Goal: Transaction & Acquisition: Purchase product/service

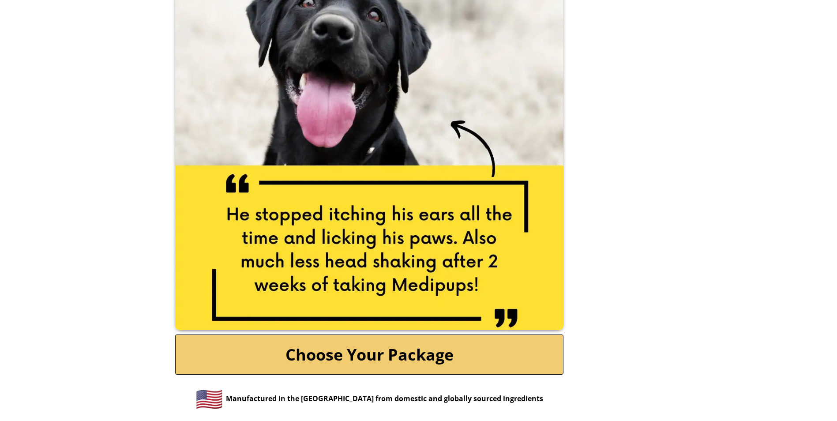
scroll to position [1809, 0]
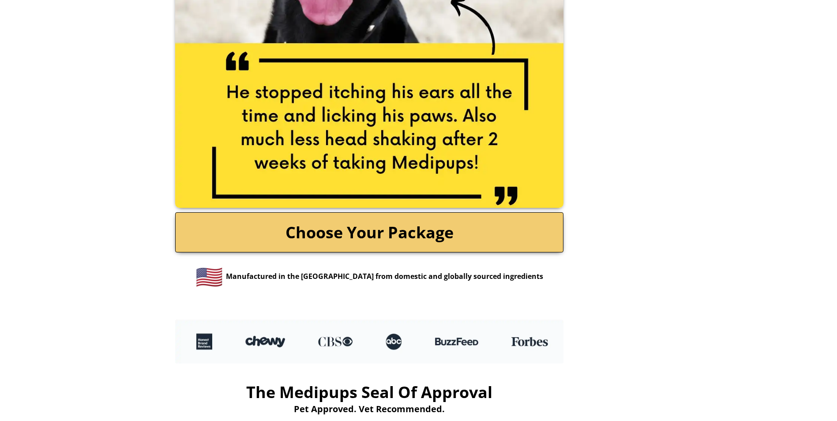
click at [344, 225] on link "Choose Your Package" at bounding box center [369, 232] width 388 height 40
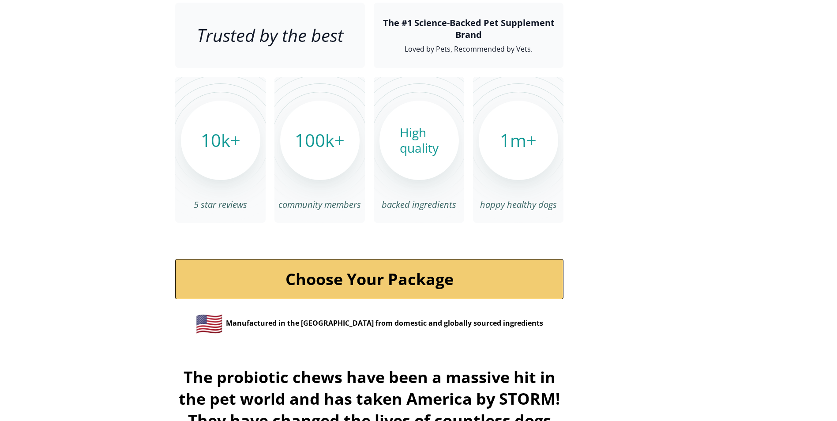
scroll to position [2912, 0]
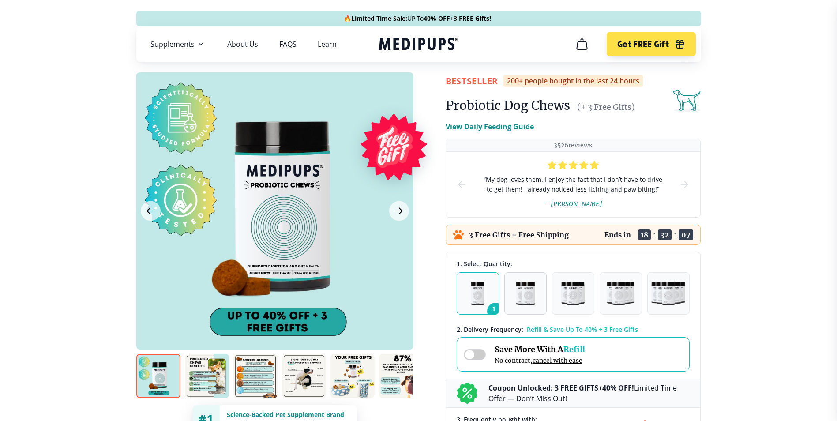
click at [534, 295] on img "button" at bounding box center [525, 294] width 19 height 24
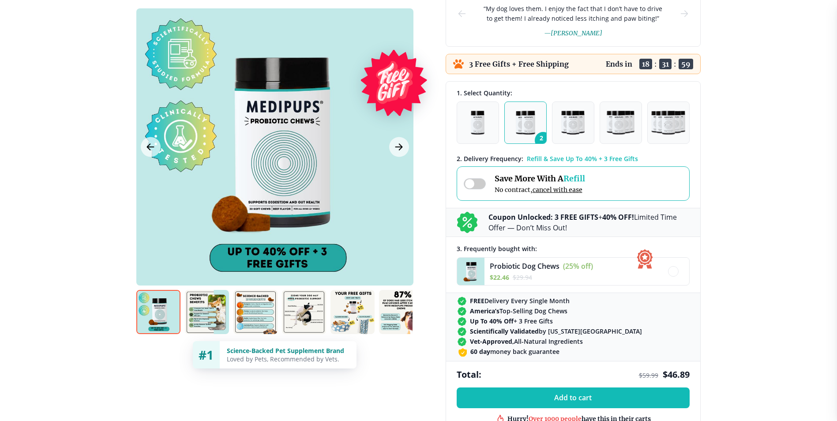
scroll to position [177, 0]
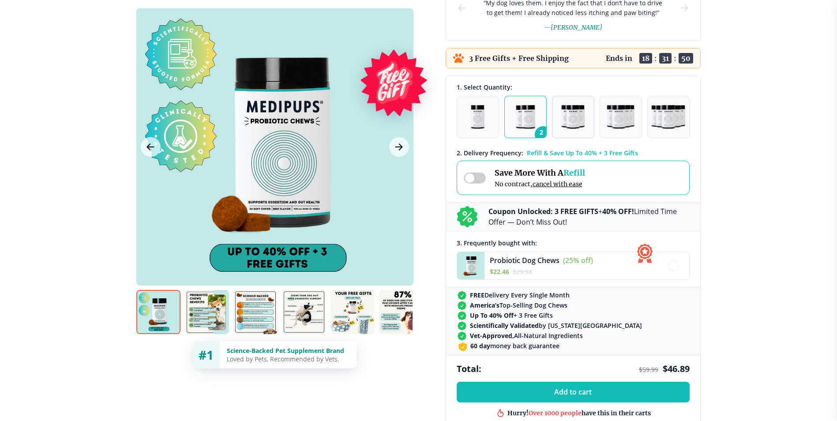
click at [572, 116] on img "button" at bounding box center [573, 117] width 24 height 24
click at [520, 106] on img "button" at bounding box center [525, 117] width 19 height 24
click at [464, 118] on button "1" at bounding box center [478, 117] width 42 height 42
click at [523, 118] on img "button" at bounding box center [525, 117] width 19 height 24
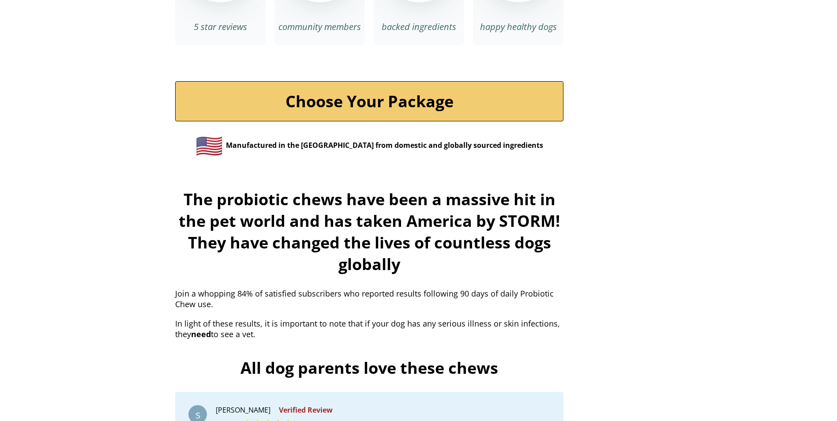
scroll to position [3133, 0]
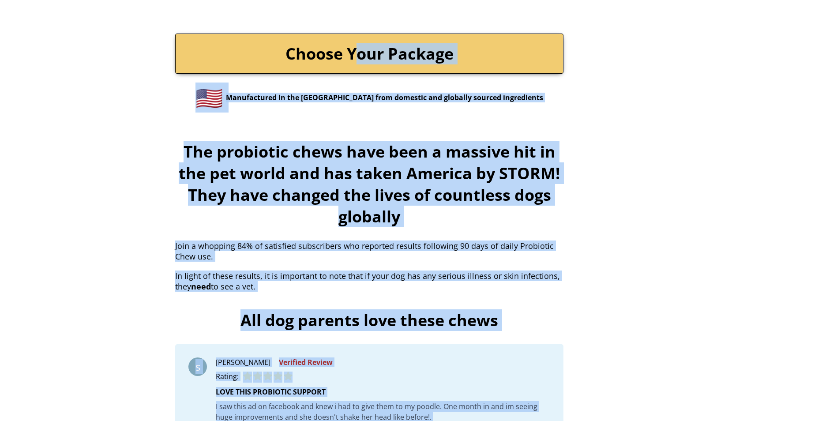
click at [357, 34] on link "Choose Your Package" at bounding box center [369, 54] width 388 height 40
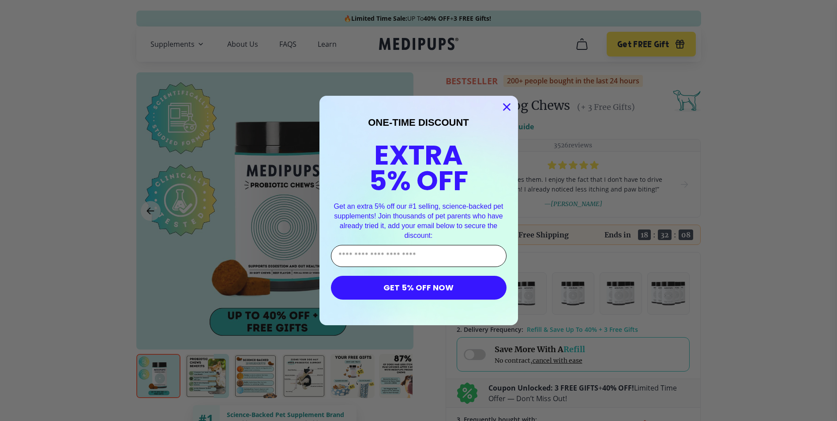
click at [378, 259] on input "Enter Your Email Address" at bounding box center [419, 256] width 176 height 22
type input "**********"
click at [394, 289] on button "GET 5% OFF NOW" at bounding box center [419, 288] width 176 height 24
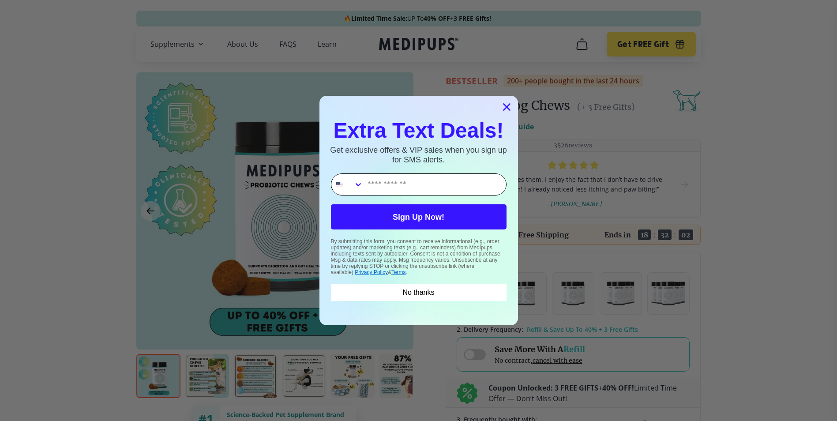
click at [386, 186] on input "Phone Number" at bounding box center [434, 184] width 143 height 21
type input "**********"
click at [420, 221] on button "Sign Up Now!" at bounding box center [419, 216] width 176 height 25
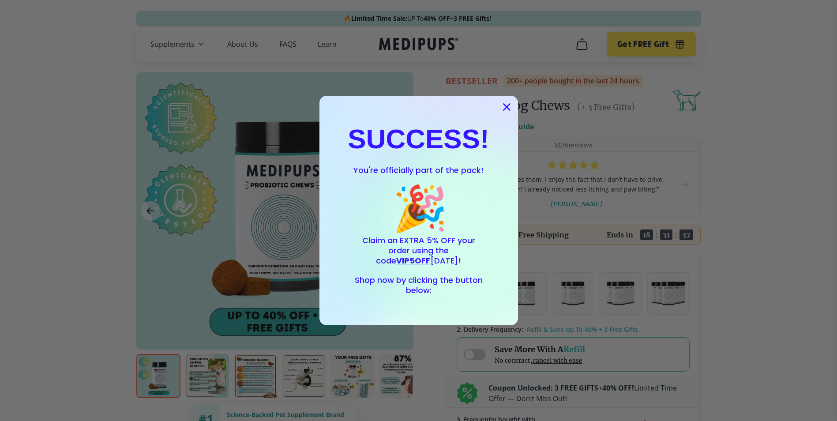
click at [372, 285] on span "Shop now by clicking the button below:" at bounding box center [419, 284] width 128 height 21
click at [432, 284] on span "Shop now by clicking the button below:" at bounding box center [419, 284] width 128 height 21
click at [435, 292] on p "Shop now by clicking the button below:" at bounding box center [419, 285] width 128 height 20
drag, startPoint x: 435, startPoint y: 292, endPoint x: 435, endPoint y: 286, distance: 5.7
click at [435, 286] on p "Shop now by clicking the button below:" at bounding box center [419, 285] width 128 height 20
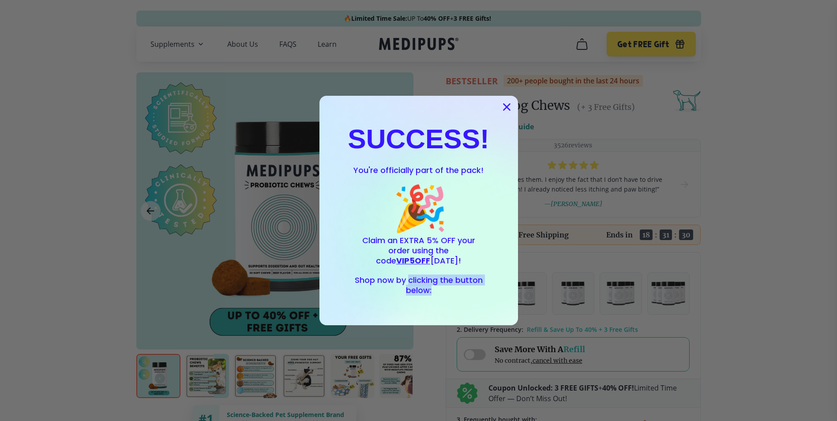
click at [426, 294] on span "Shop now by clicking the button below:" at bounding box center [419, 284] width 128 height 21
click at [505, 104] on circle "Close dialog" at bounding box center [506, 107] width 15 height 15
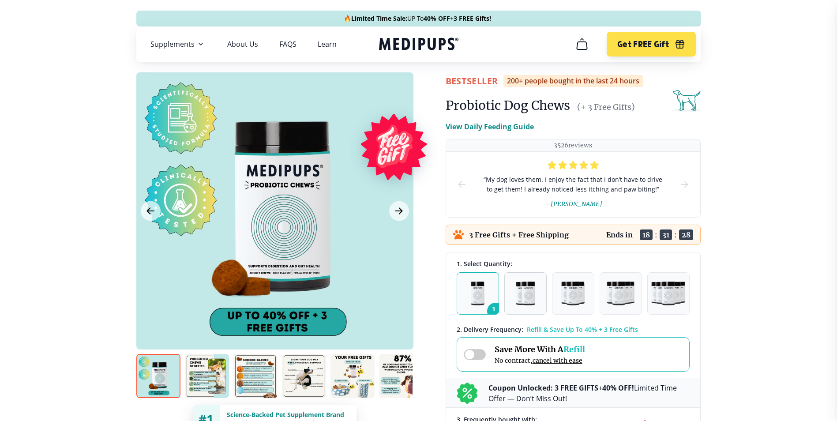
click at [522, 293] on img "button" at bounding box center [525, 294] width 19 height 24
click at [522, 283] on img "button" at bounding box center [525, 294] width 19 height 24
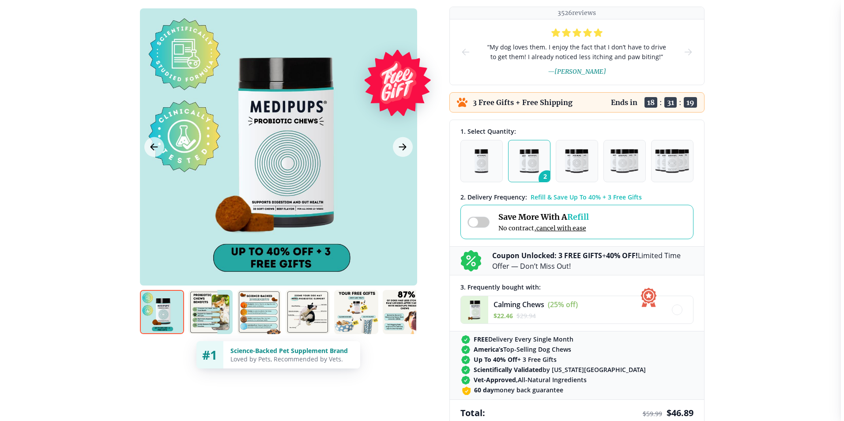
scroll to position [221, 0]
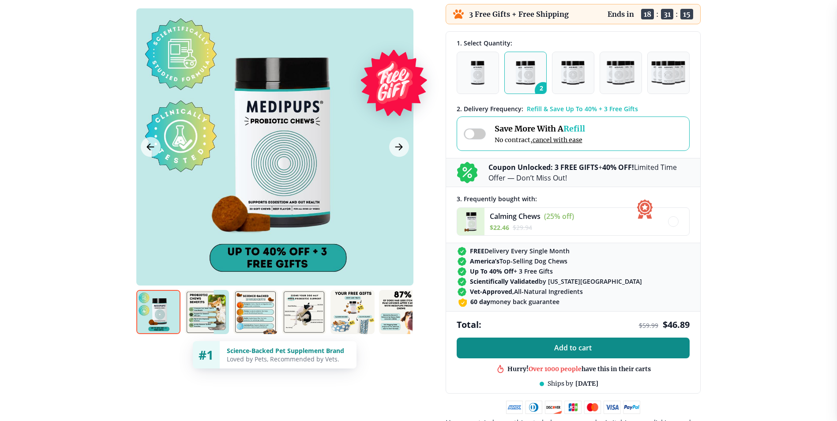
click at [577, 351] on span "Add to cart" at bounding box center [573, 348] width 38 height 8
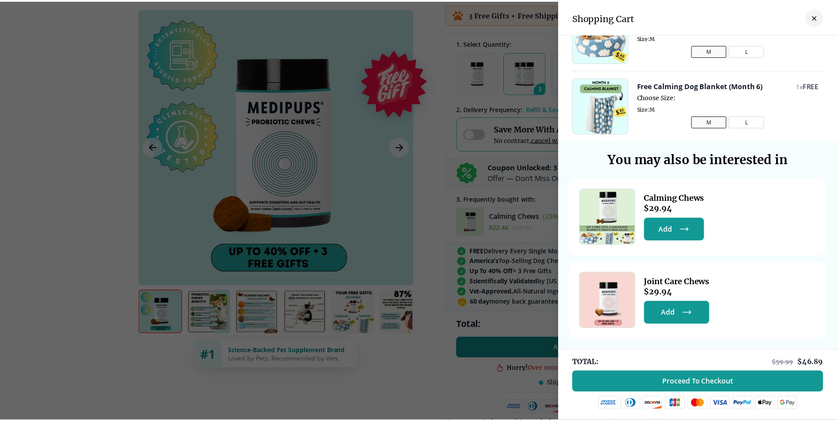
scroll to position [180, 0]
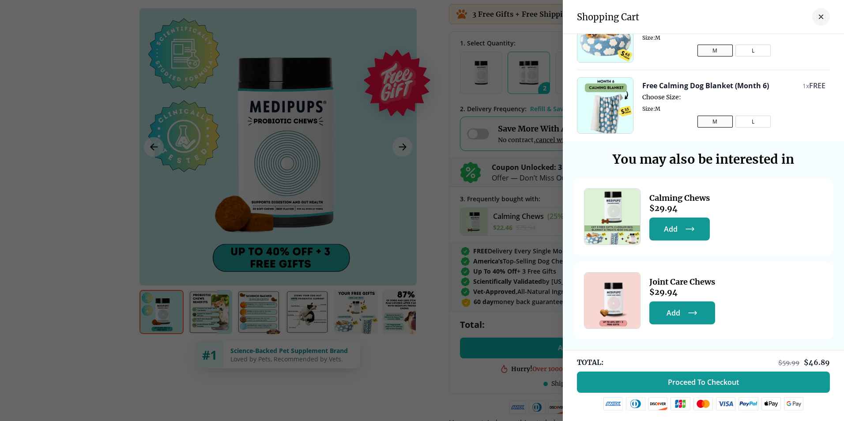
click at [718, 407] on img at bounding box center [725, 403] width 19 height 13
click at [703, 385] on span "Proceed To Checkout" at bounding box center [703, 382] width 71 height 9
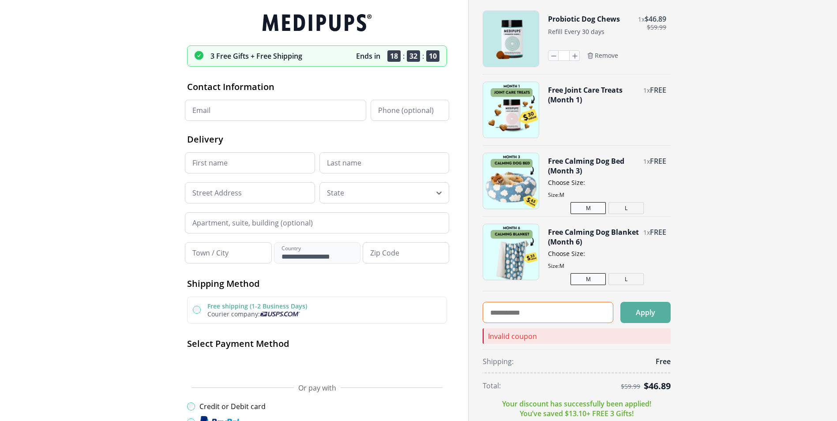
click at [508, 315] on input "text" at bounding box center [548, 312] width 131 height 21
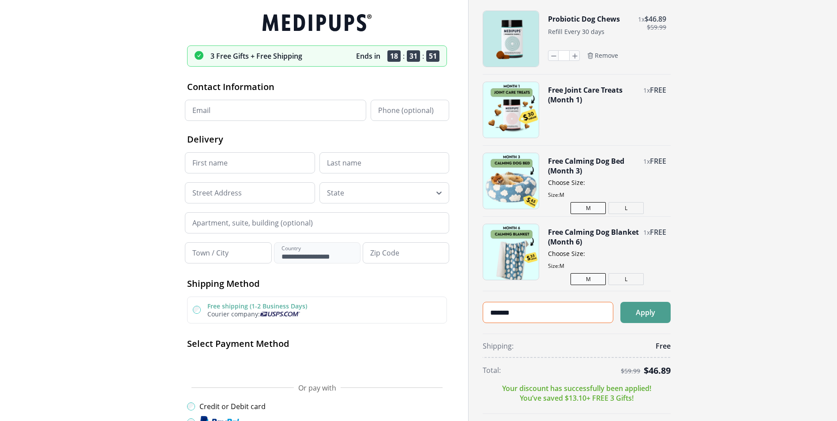
type input "*******"
click at [653, 307] on button "Apply" at bounding box center [645, 312] width 50 height 21
